Goal: Transaction & Acquisition: Download file/media

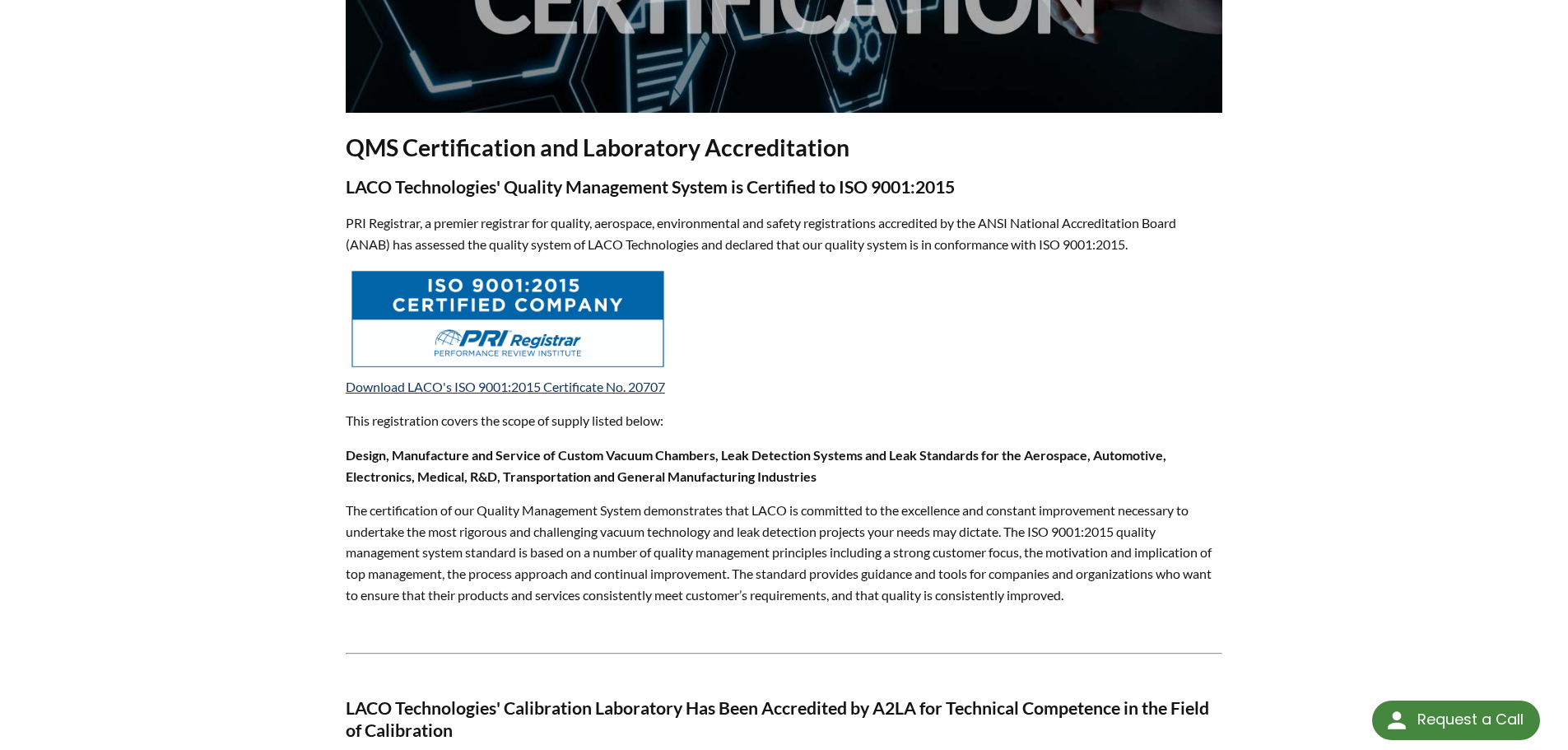
scroll to position [741, 0]
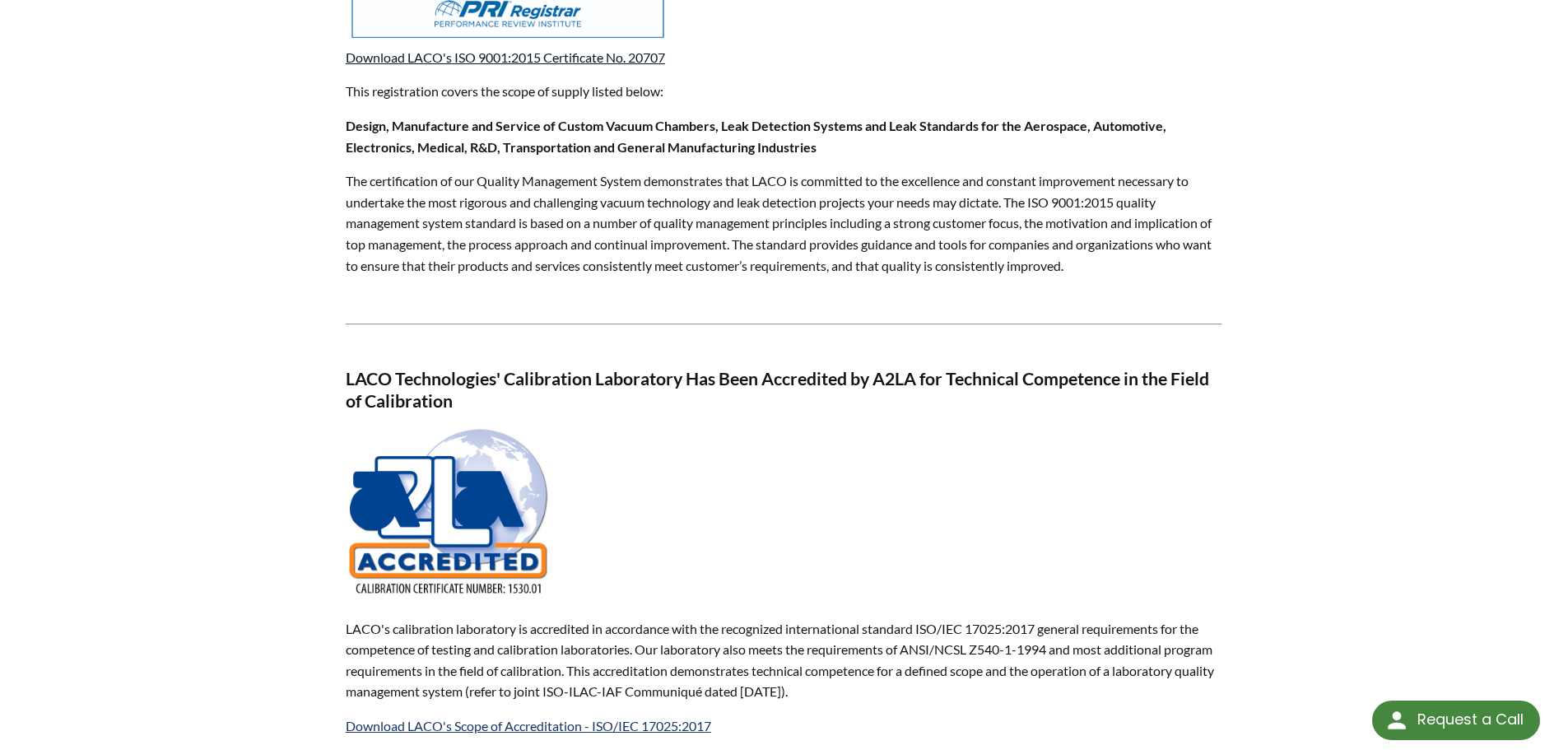
click at [509, 56] on link "Download LACO's ISO 9001:2015 Certificate No. 20707" at bounding box center [505, 56] width 319 height 15
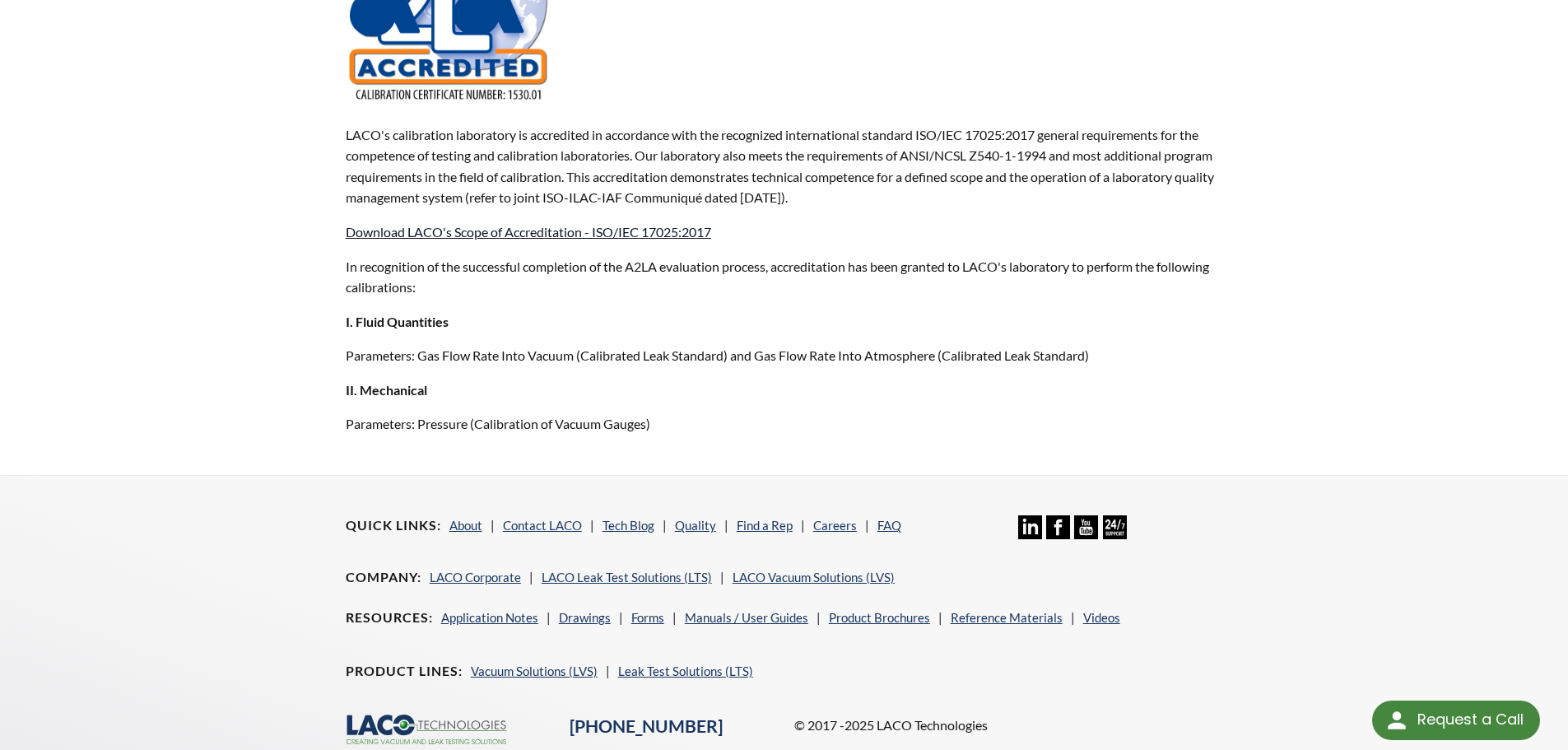
click at [496, 229] on link "Download LACO's Scope of Accreditation - ISO/IEC 17025:2017" at bounding box center [528, 231] width 365 height 15
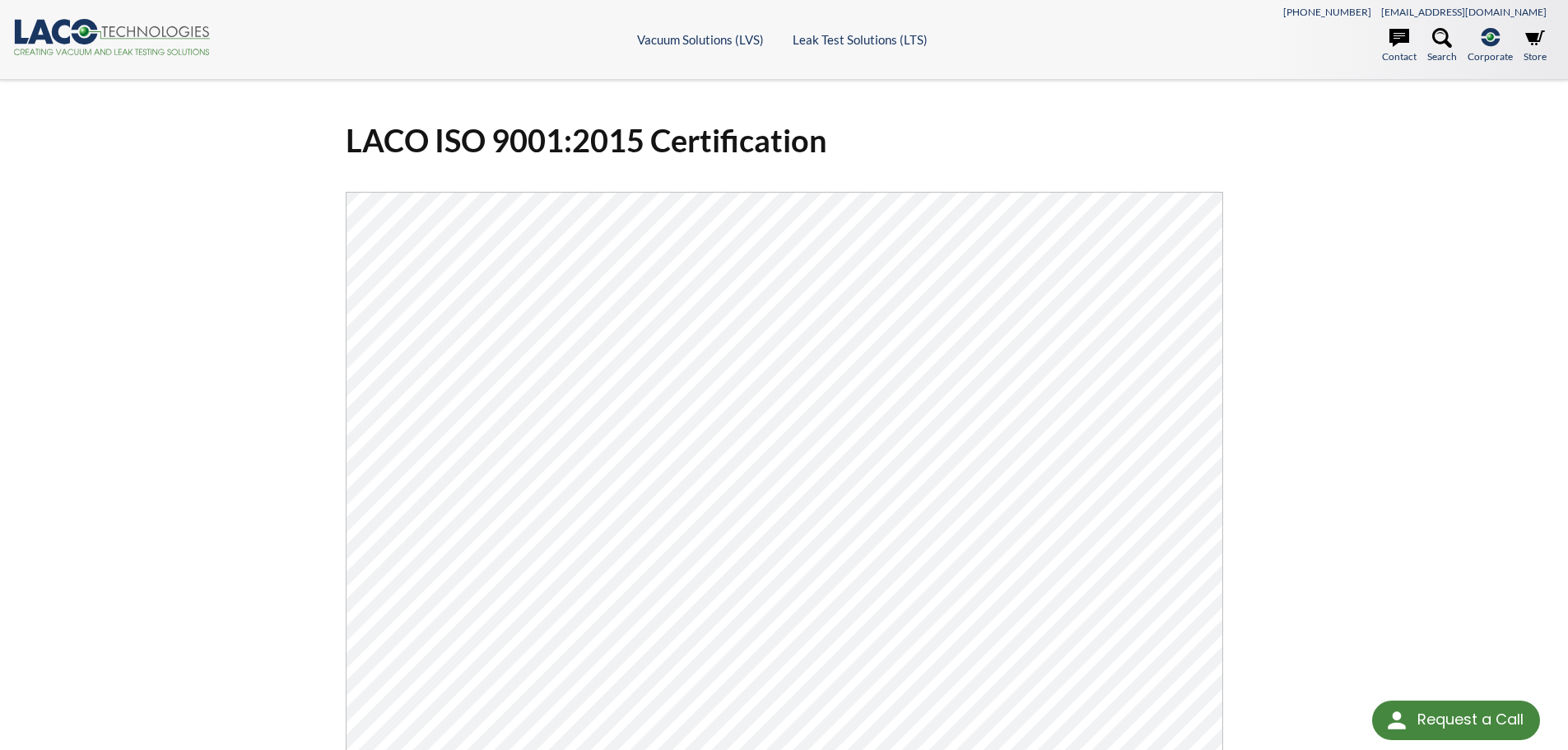
click at [1476, 297] on div "LACO ISO 9001:2015 Certification Click Here To Download" at bounding box center [784, 538] width 1568 height 916
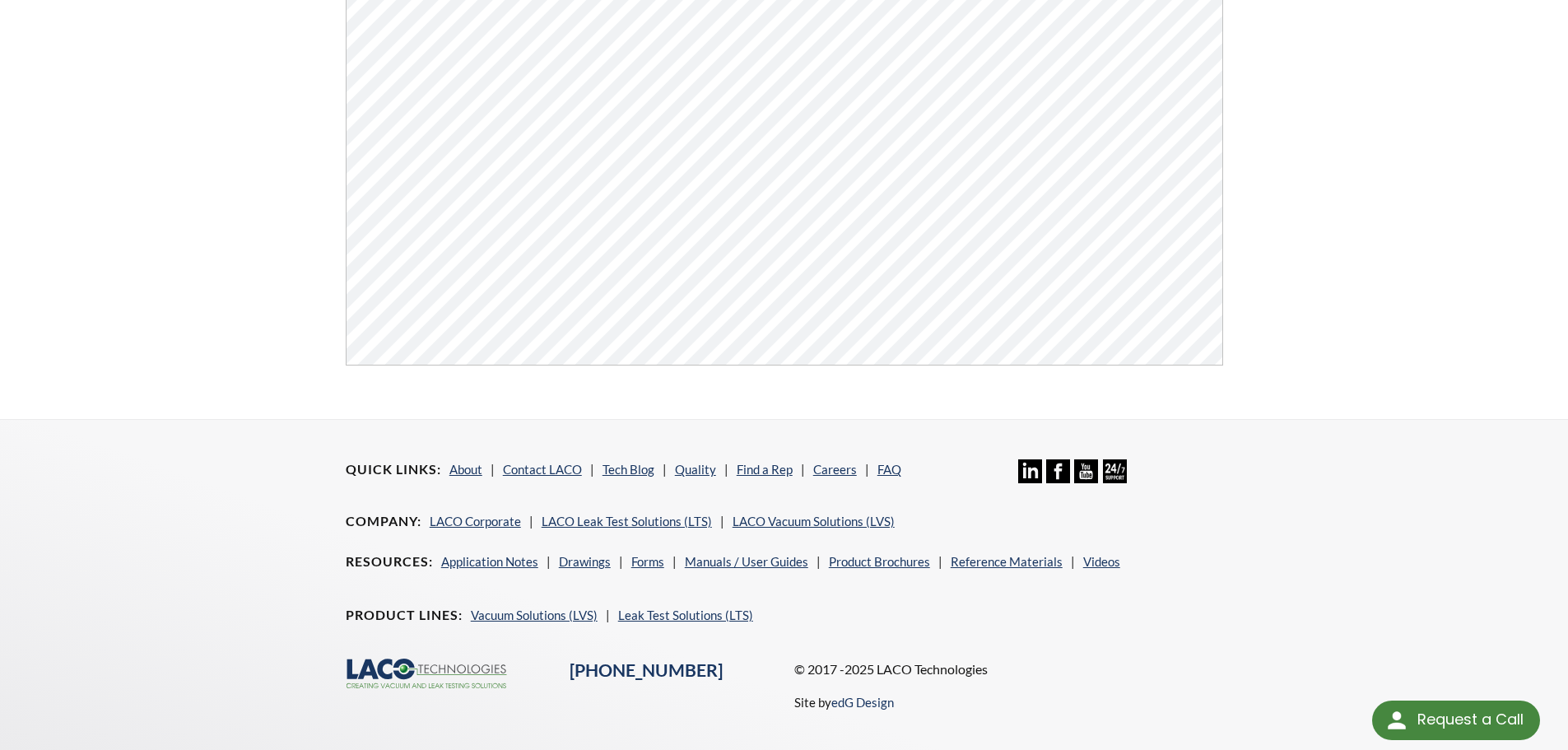
scroll to position [627, 0]
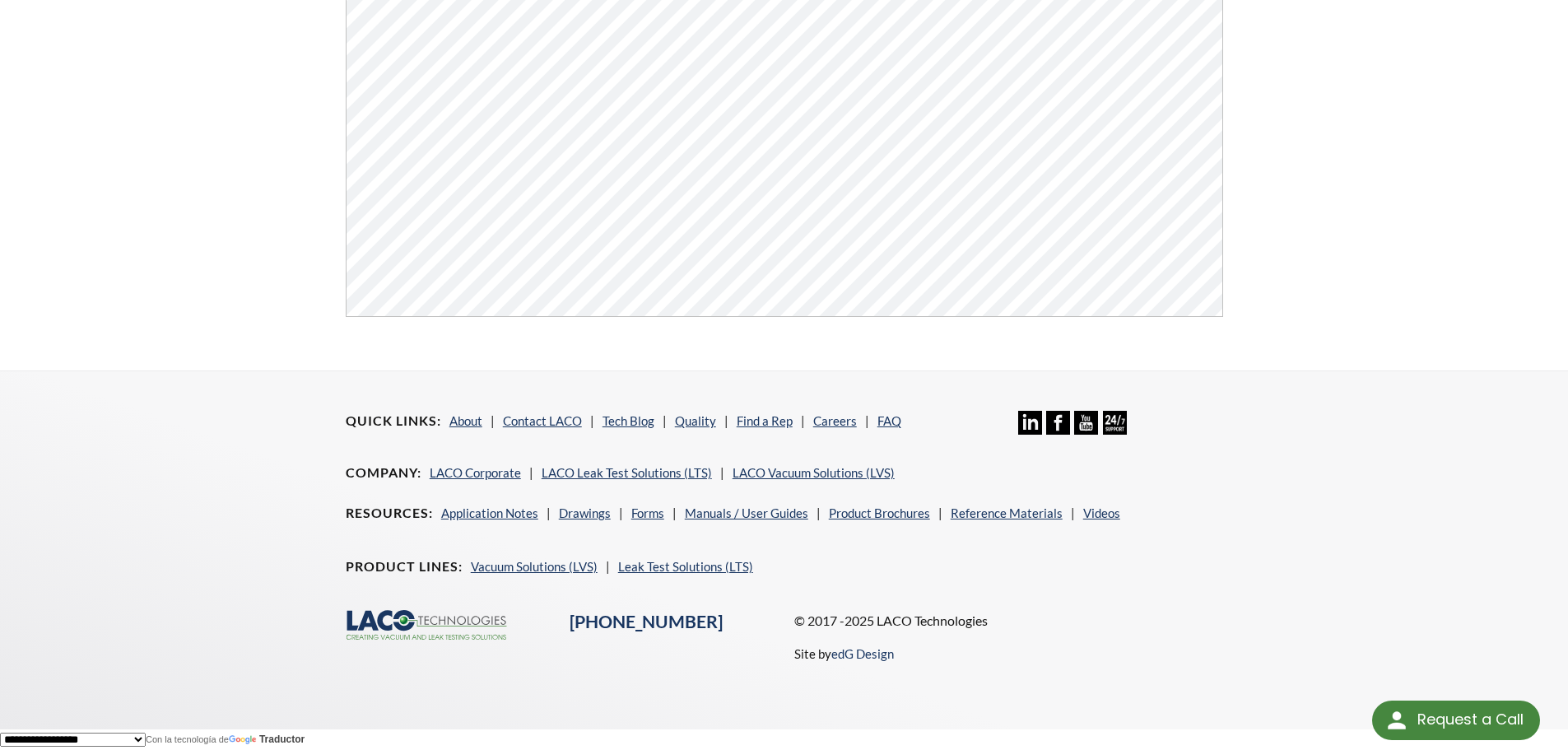
drag, startPoint x: 1452, startPoint y: 275, endPoint x: 1268, endPoint y: 208, distance: 195.8
